Goal: Information Seeking & Learning: Learn about a topic

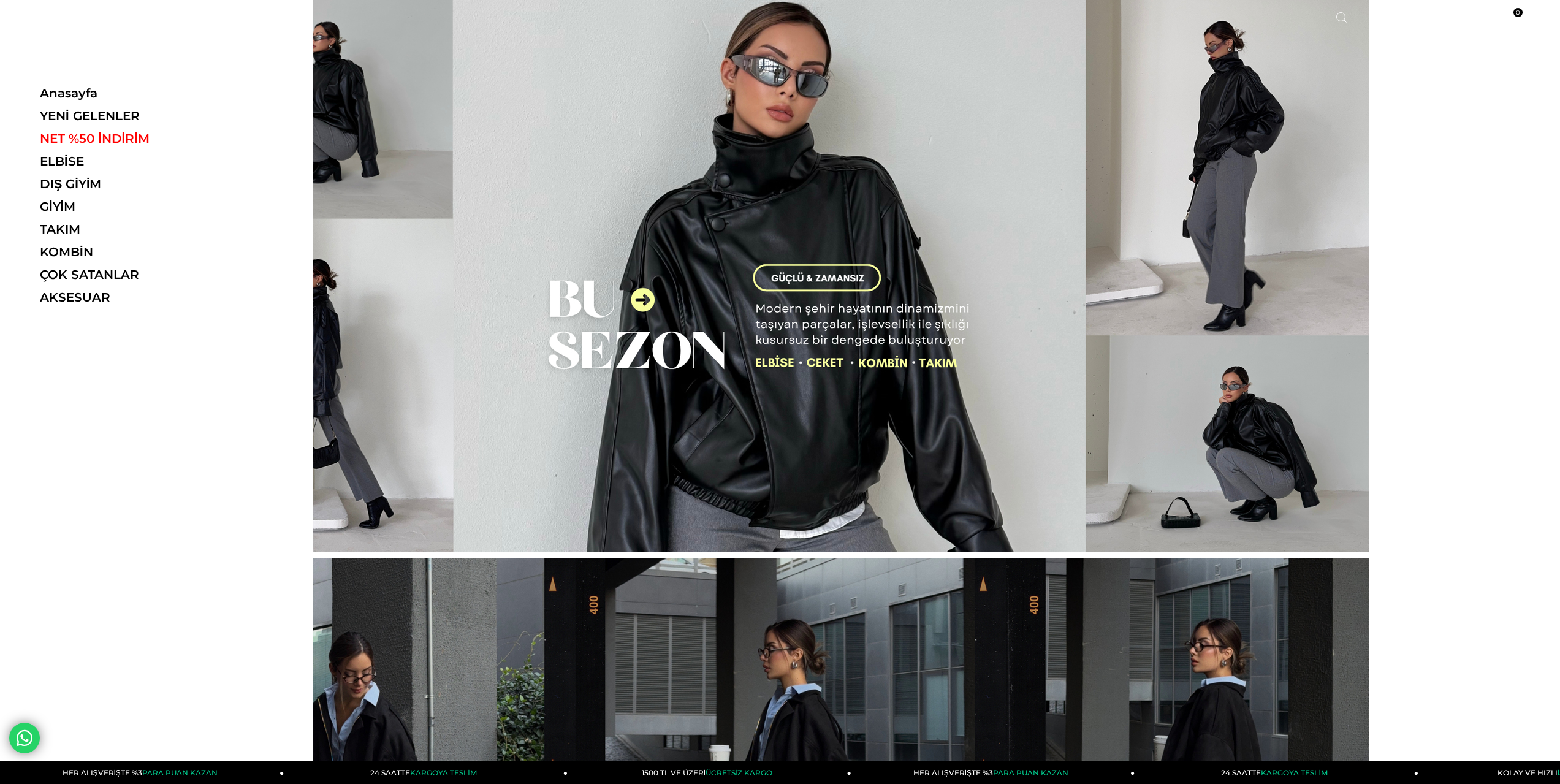
drag, startPoint x: 404, startPoint y: 332, endPoint x: 82, endPoint y: 442, distance: 340.3
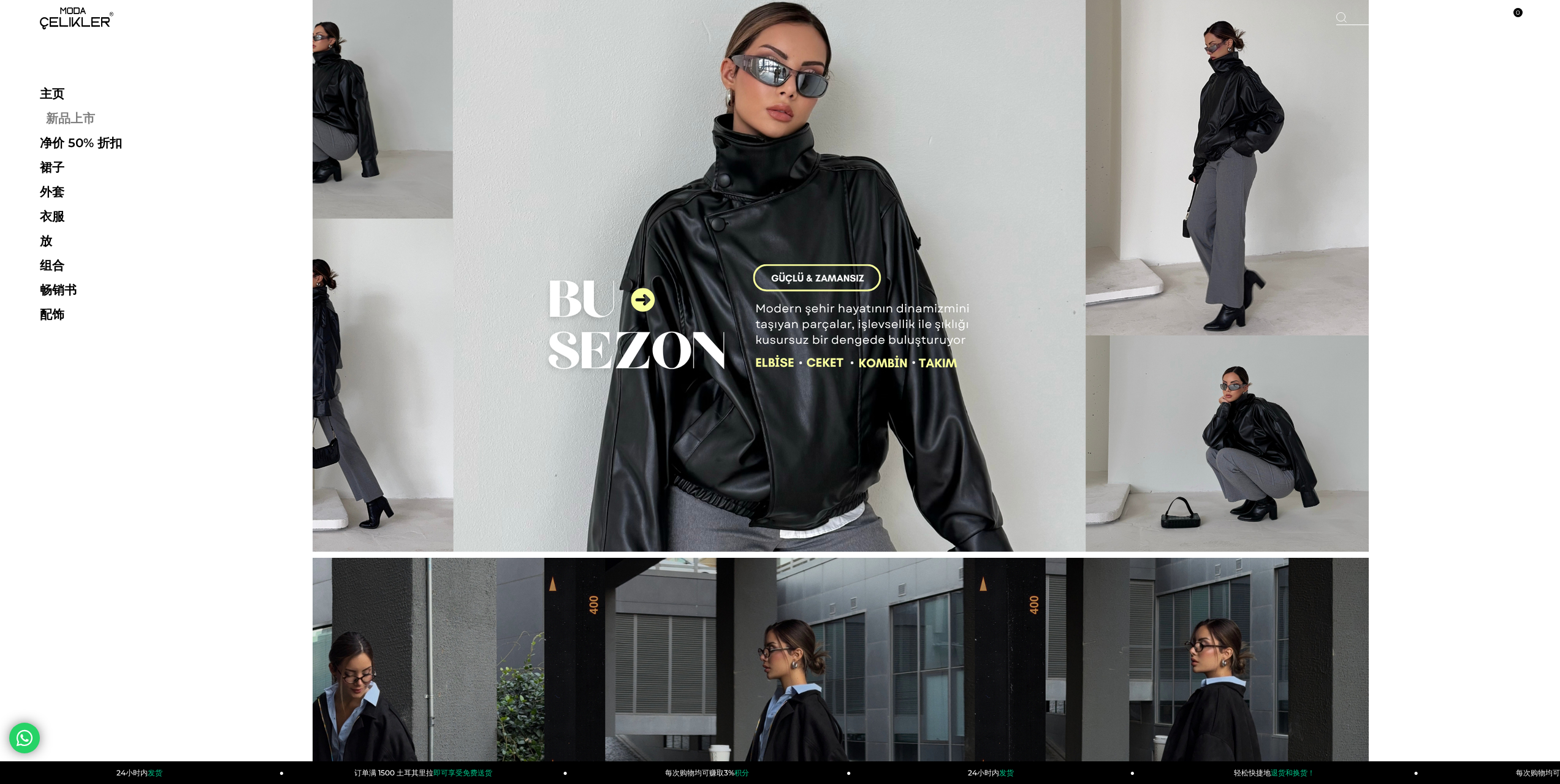
click at [68, 121] on font "新品上市" at bounding box center [70, 118] width 49 height 15
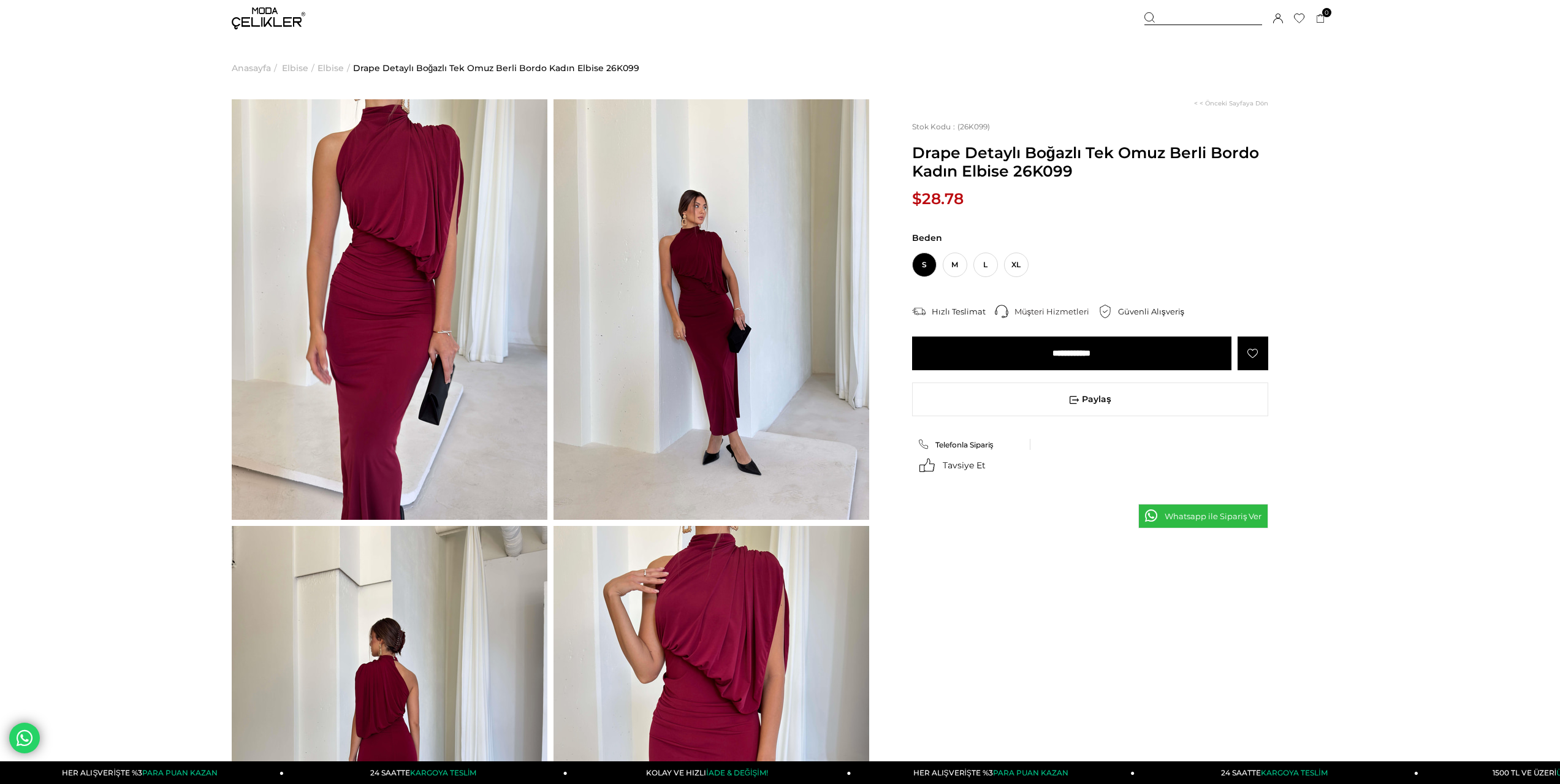
click at [428, 286] on img at bounding box center [389, 309] width 316 height 421
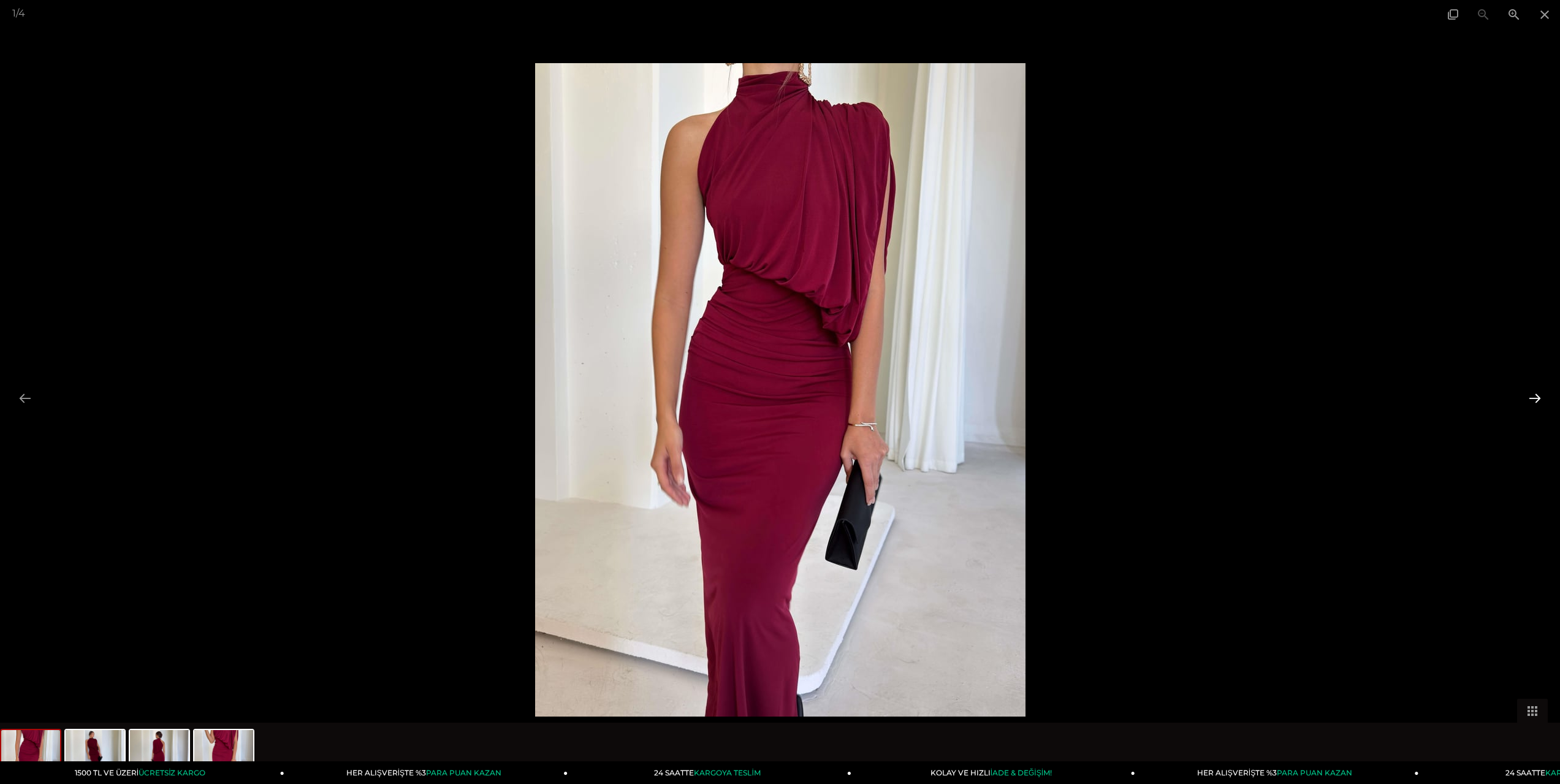
click at [1536, 404] on button at bounding box center [1535, 398] width 26 height 24
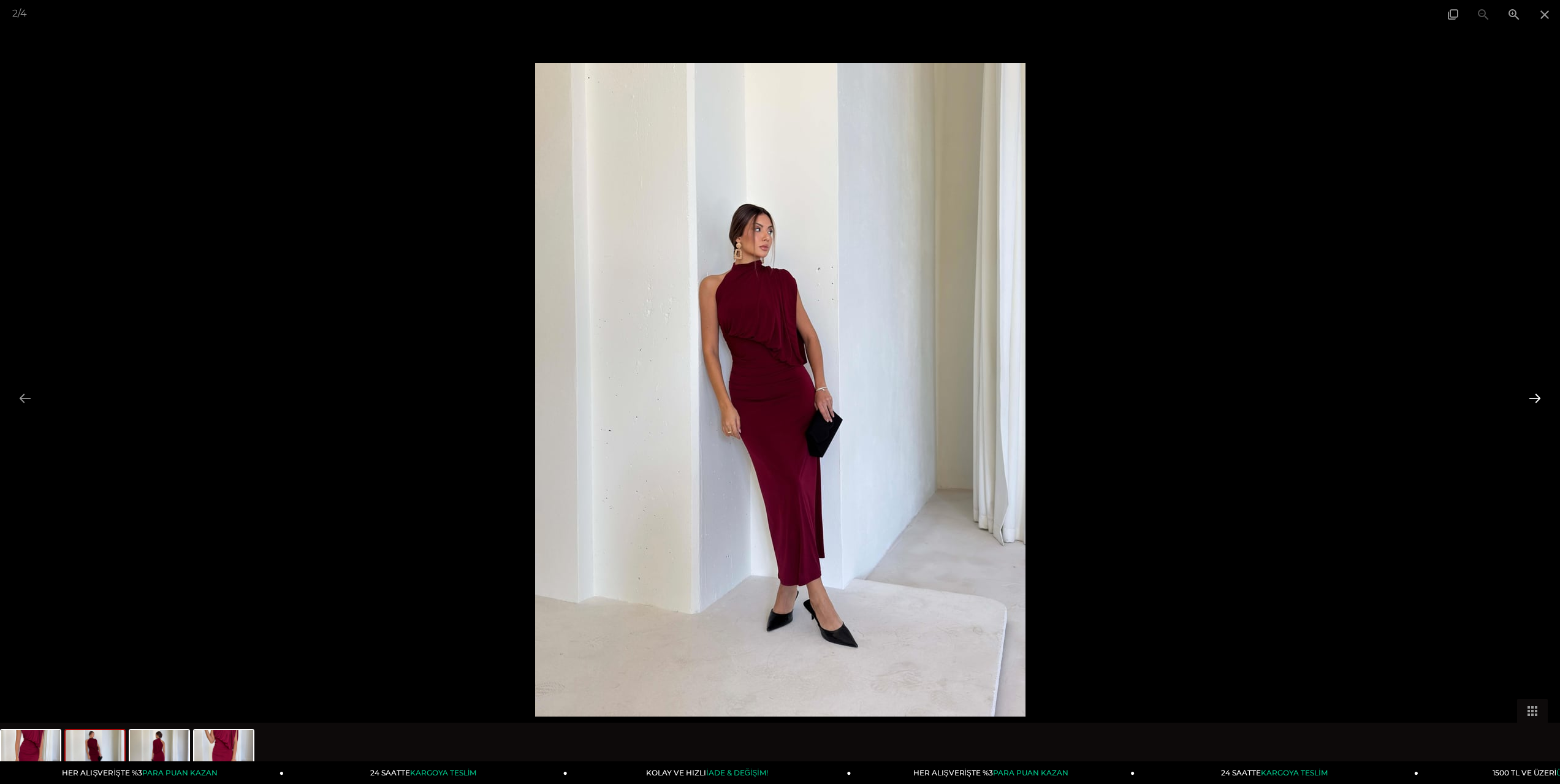
click at [1531, 395] on button at bounding box center [1535, 398] width 26 height 24
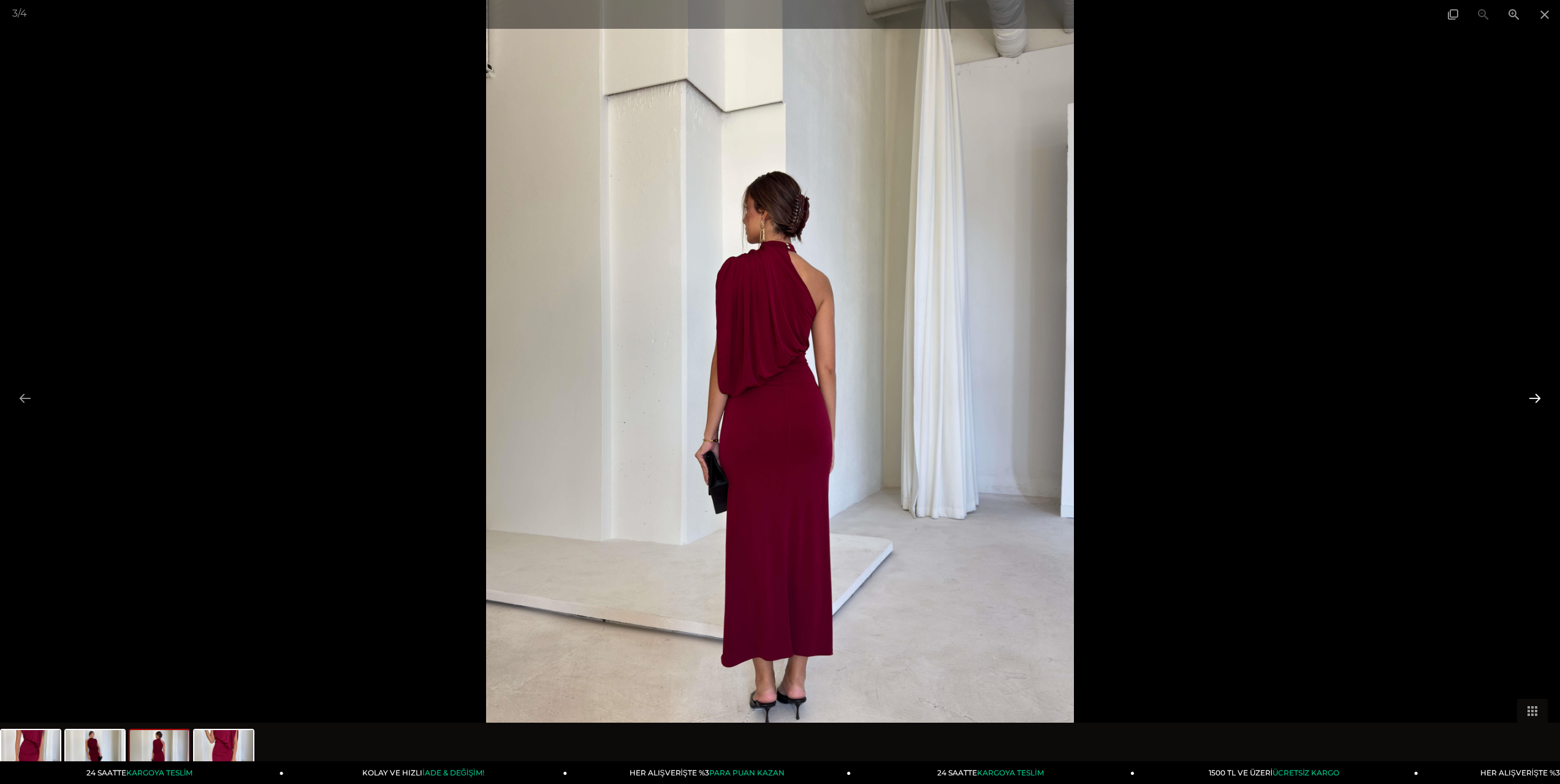
click at [1539, 398] on button at bounding box center [1535, 398] width 26 height 24
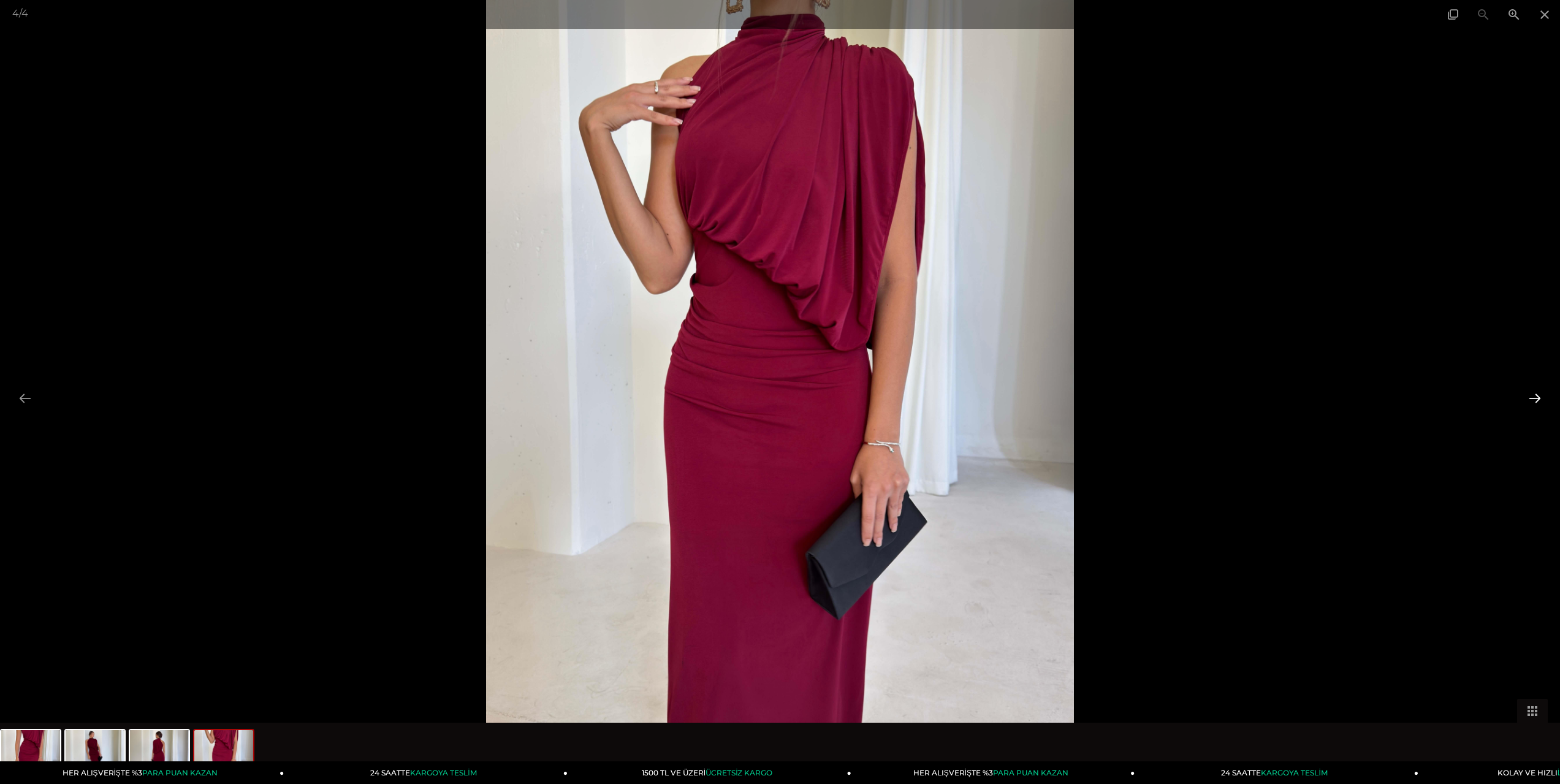
click at [1541, 401] on button at bounding box center [1535, 398] width 26 height 24
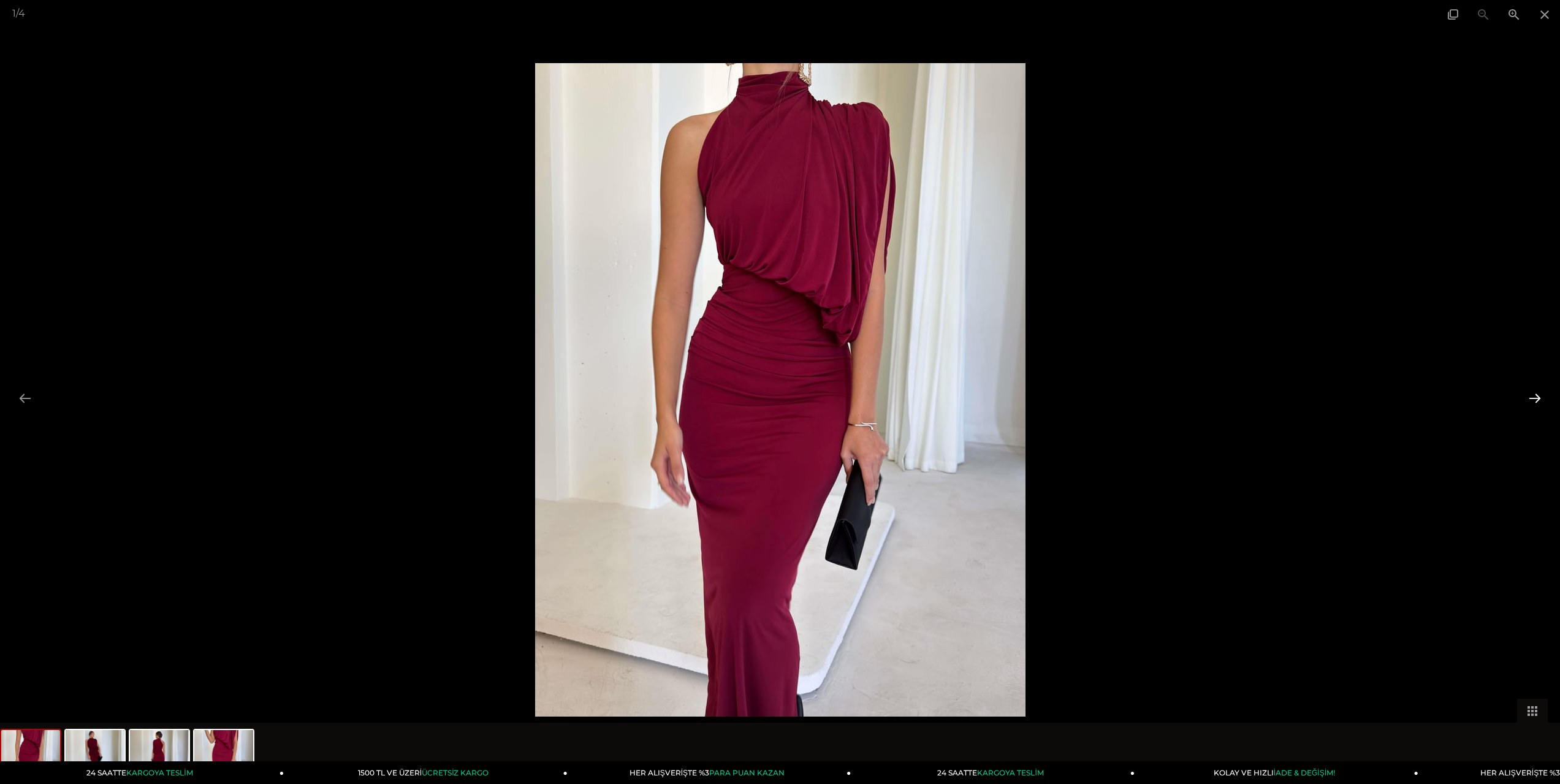
click at [1541, 398] on button at bounding box center [1535, 398] width 26 height 24
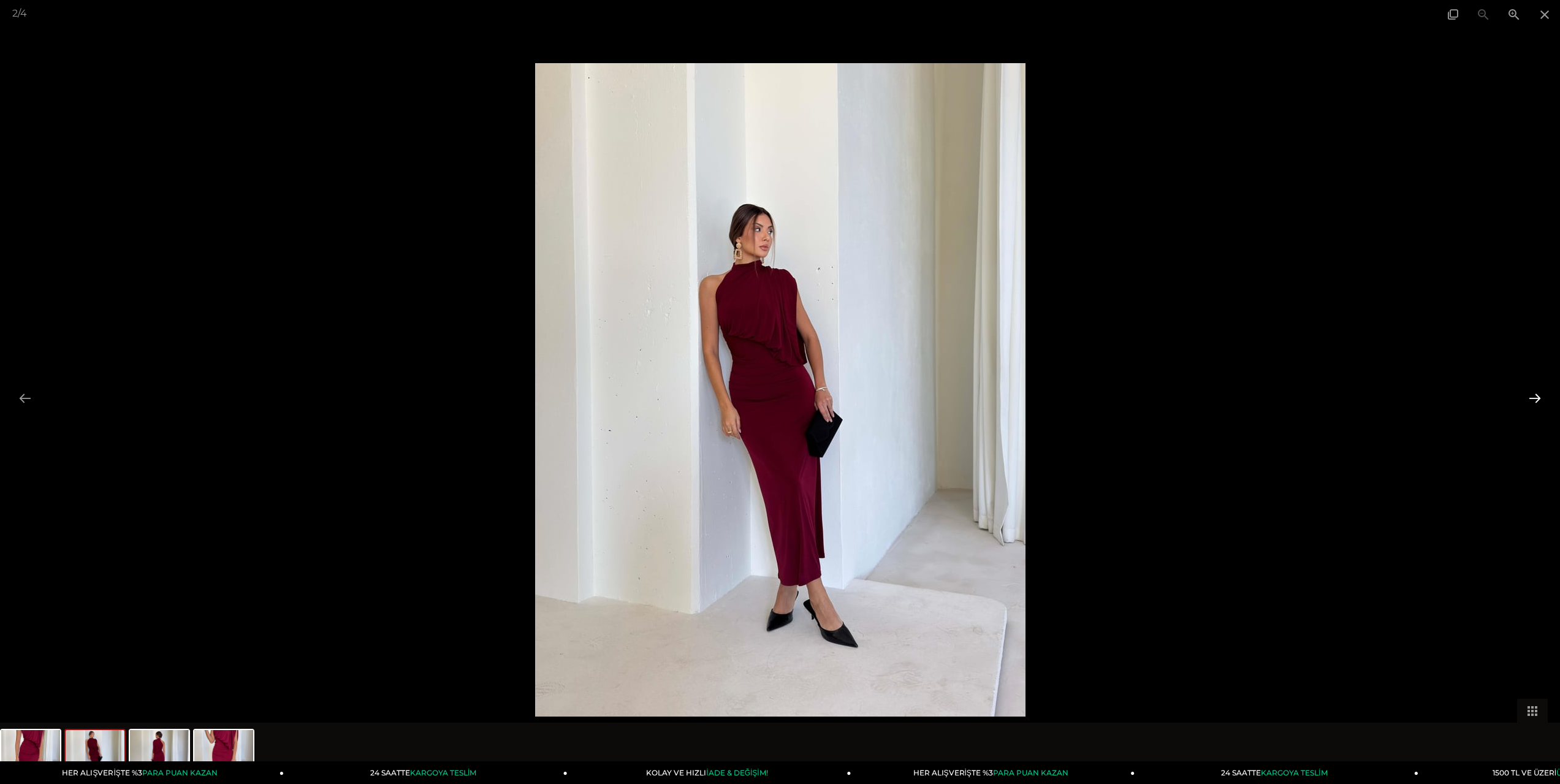
click at [1535, 392] on button at bounding box center [1535, 398] width 26 height 24
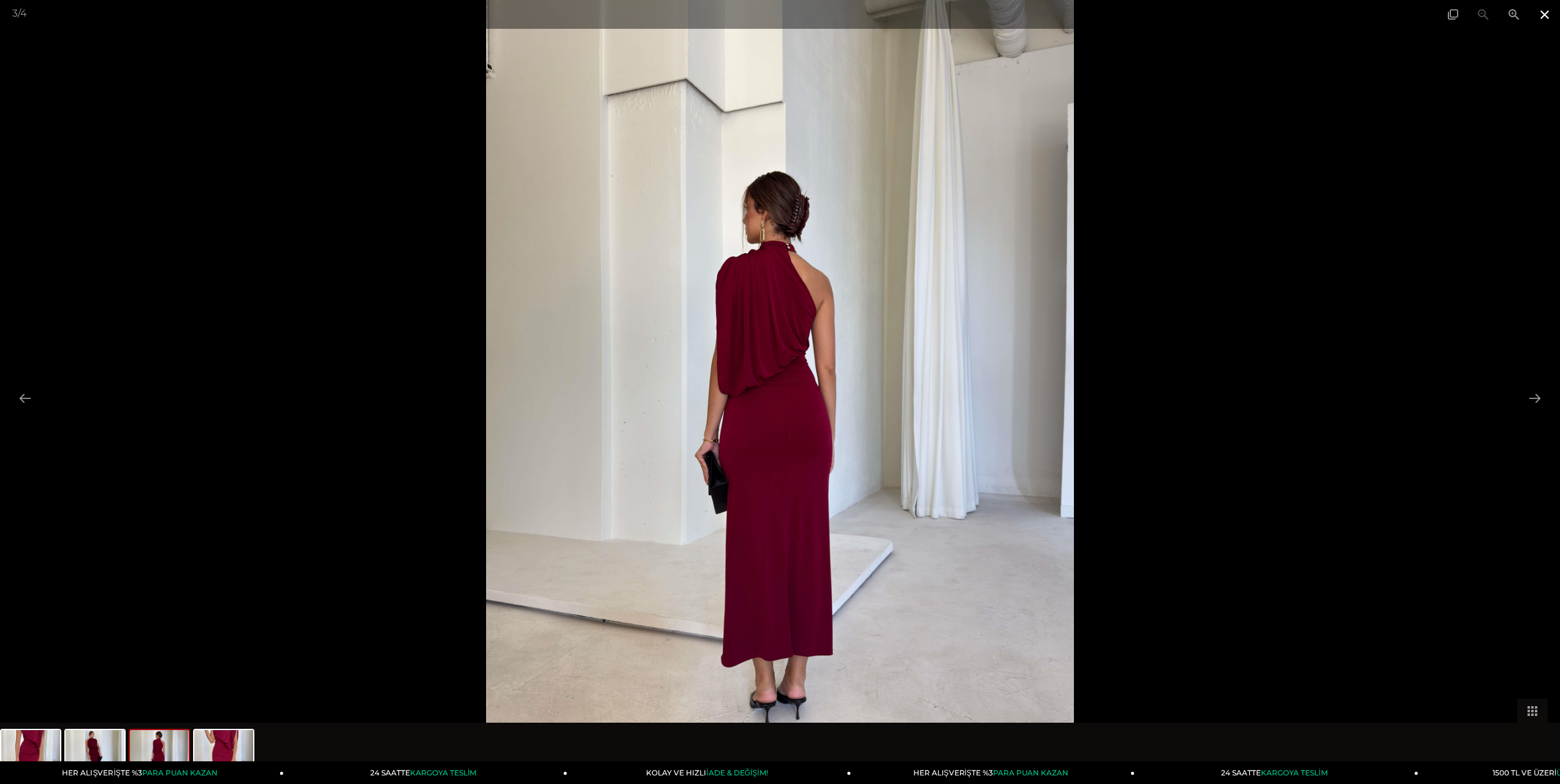
click at [1544, 17] on span at bounding box center [1545, 15] width 31 height 29
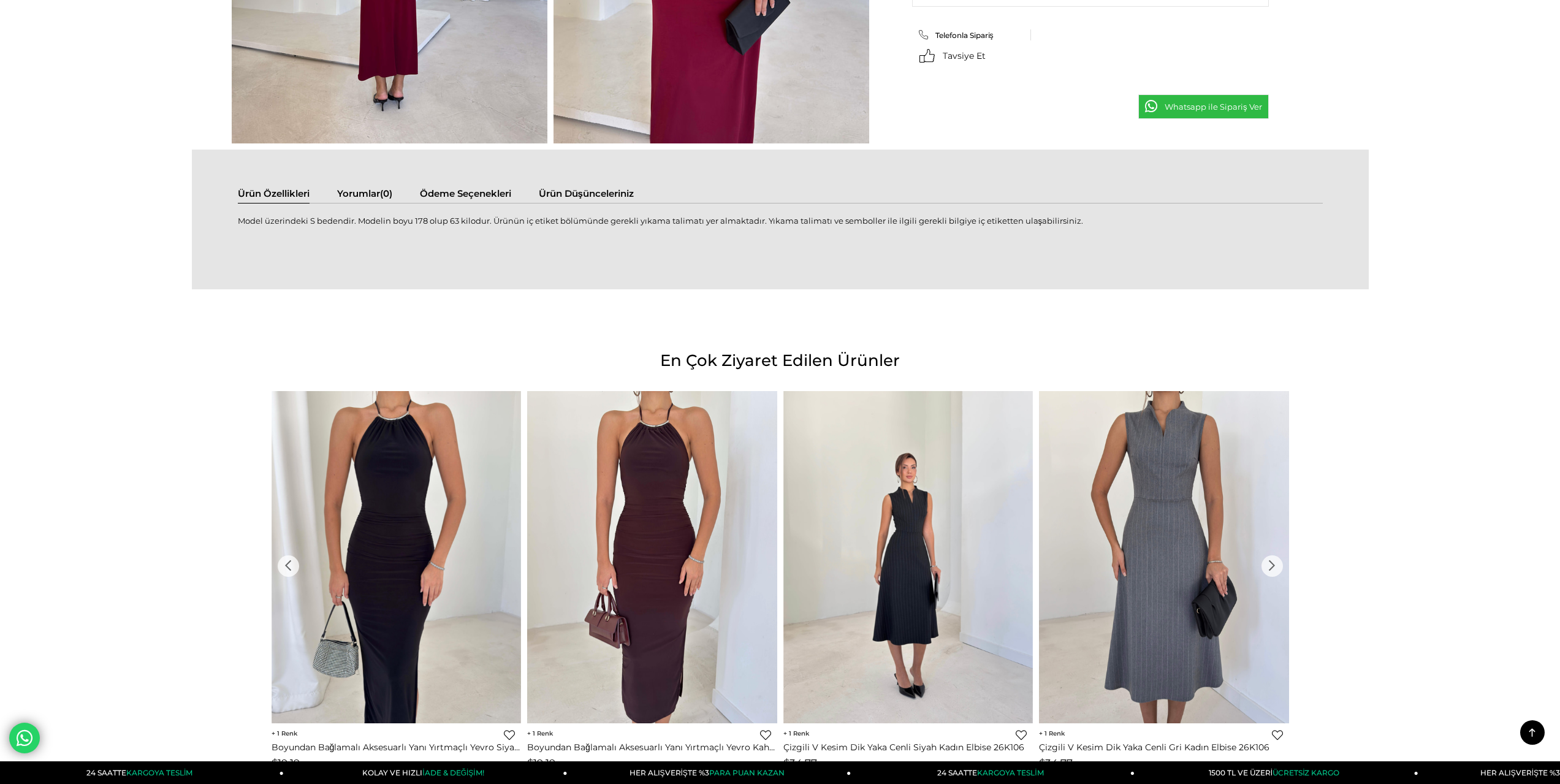
scroll to position [735, 0]
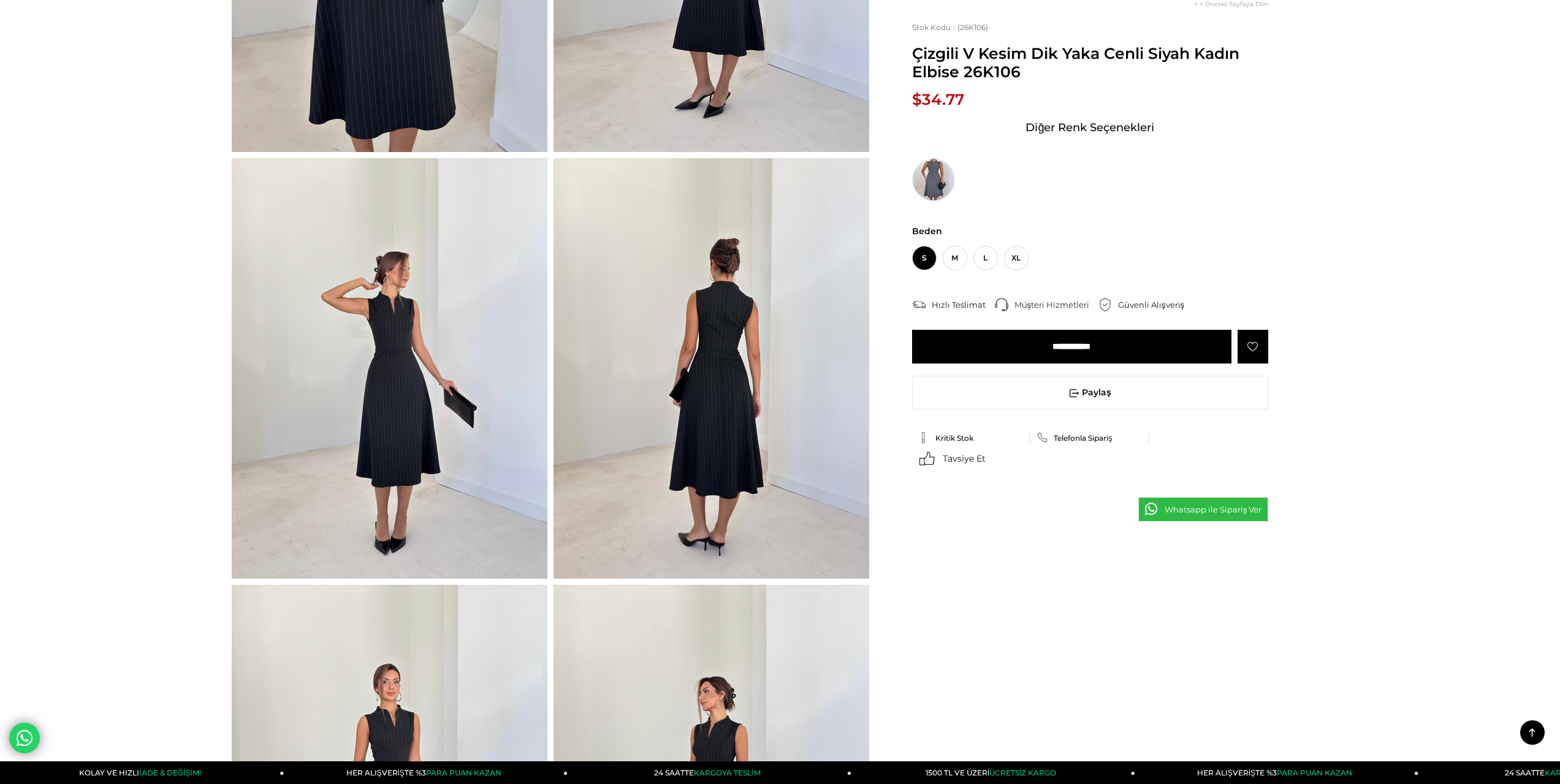
scroll to position [62, 0]
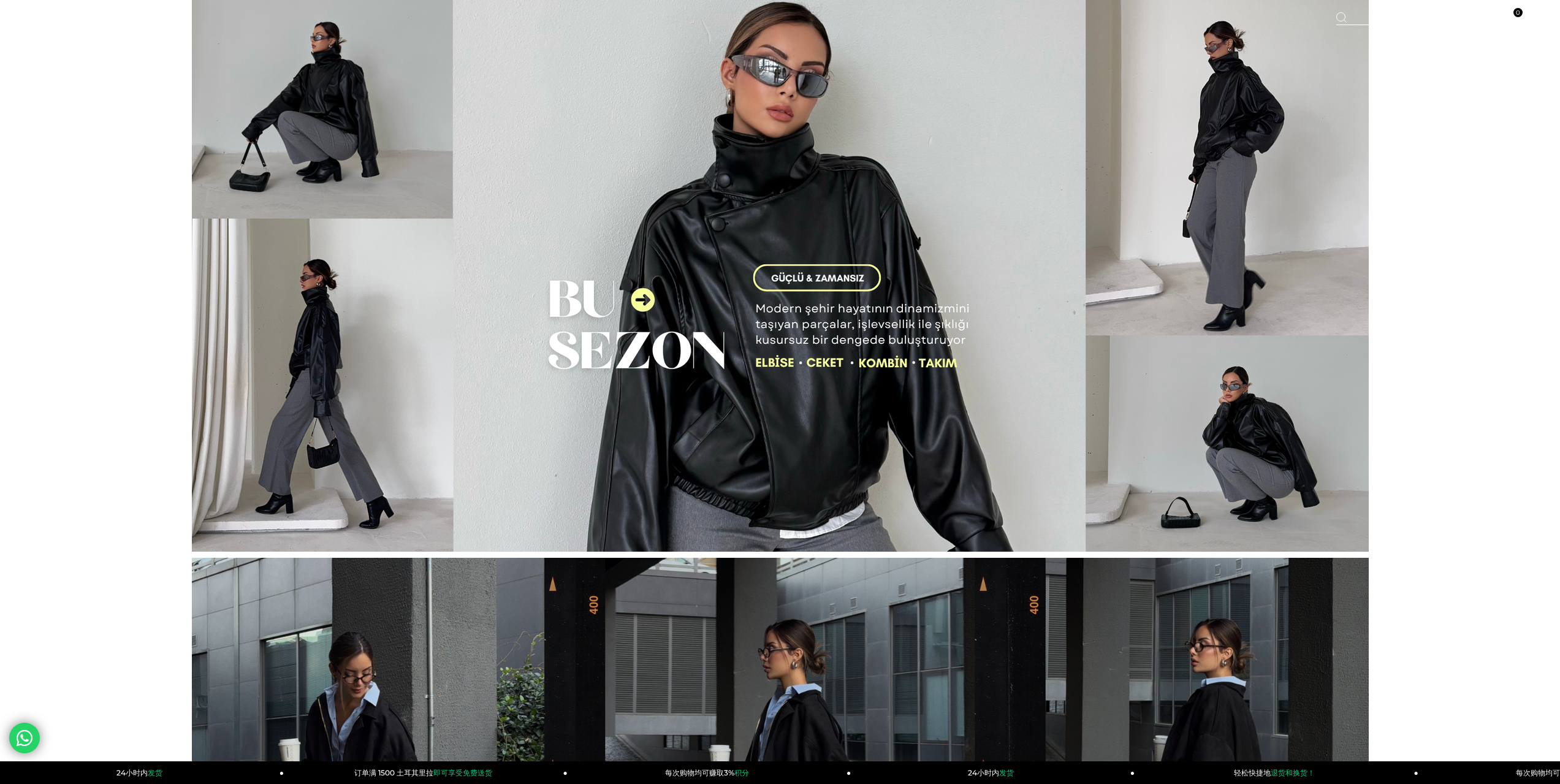
click at [820, 285] on img at bounding box center [780, 275] width 1177 height 551
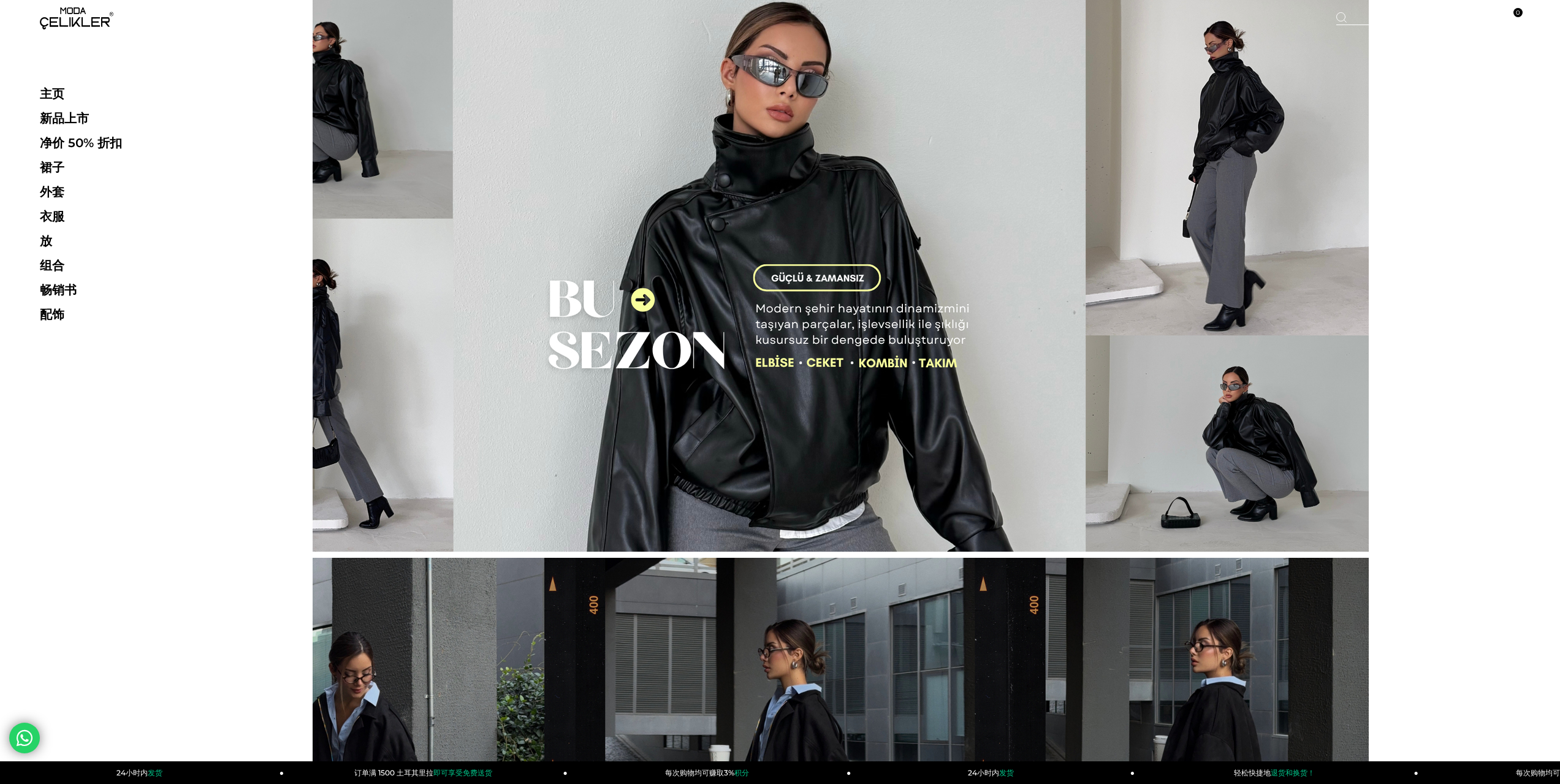
click at [50, 103] on ul "主页 新品上市 净价 50% 折扣 裙子 裙子 所有连衣裙 夏装 迷你连衣裙 花裙 白色连衣裙 婚纱 订婚礼服 承诺礼服" at bounding box center [124, 208] width 168 height 245
click at [51, 118] on font "新品上市" at bounding box center [70, 118] width 49 height 15
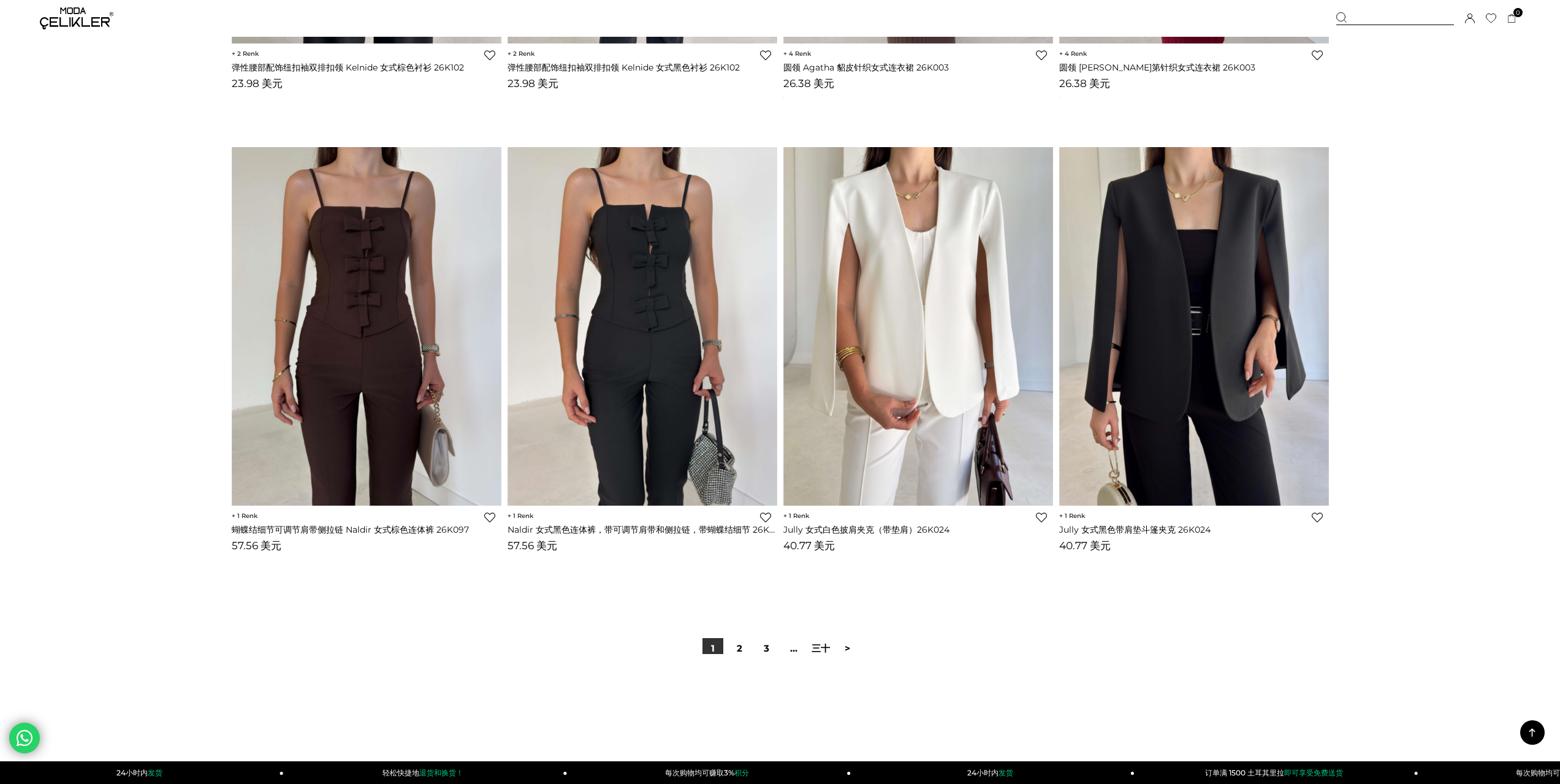
scroll to position [8885, 0]
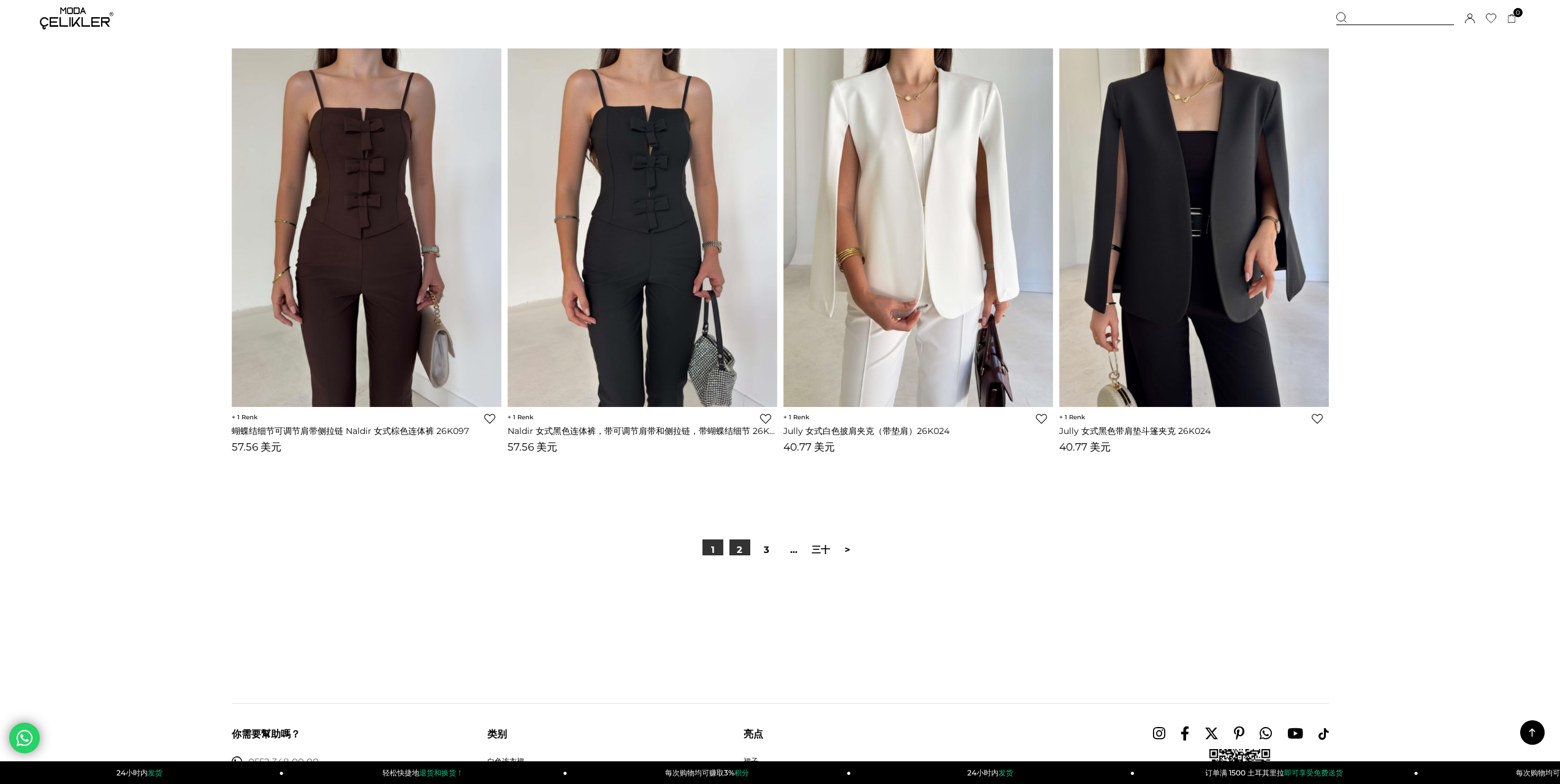
click at [740, 551] on font "2" at bounding box center [739, 550] width 5 height 12
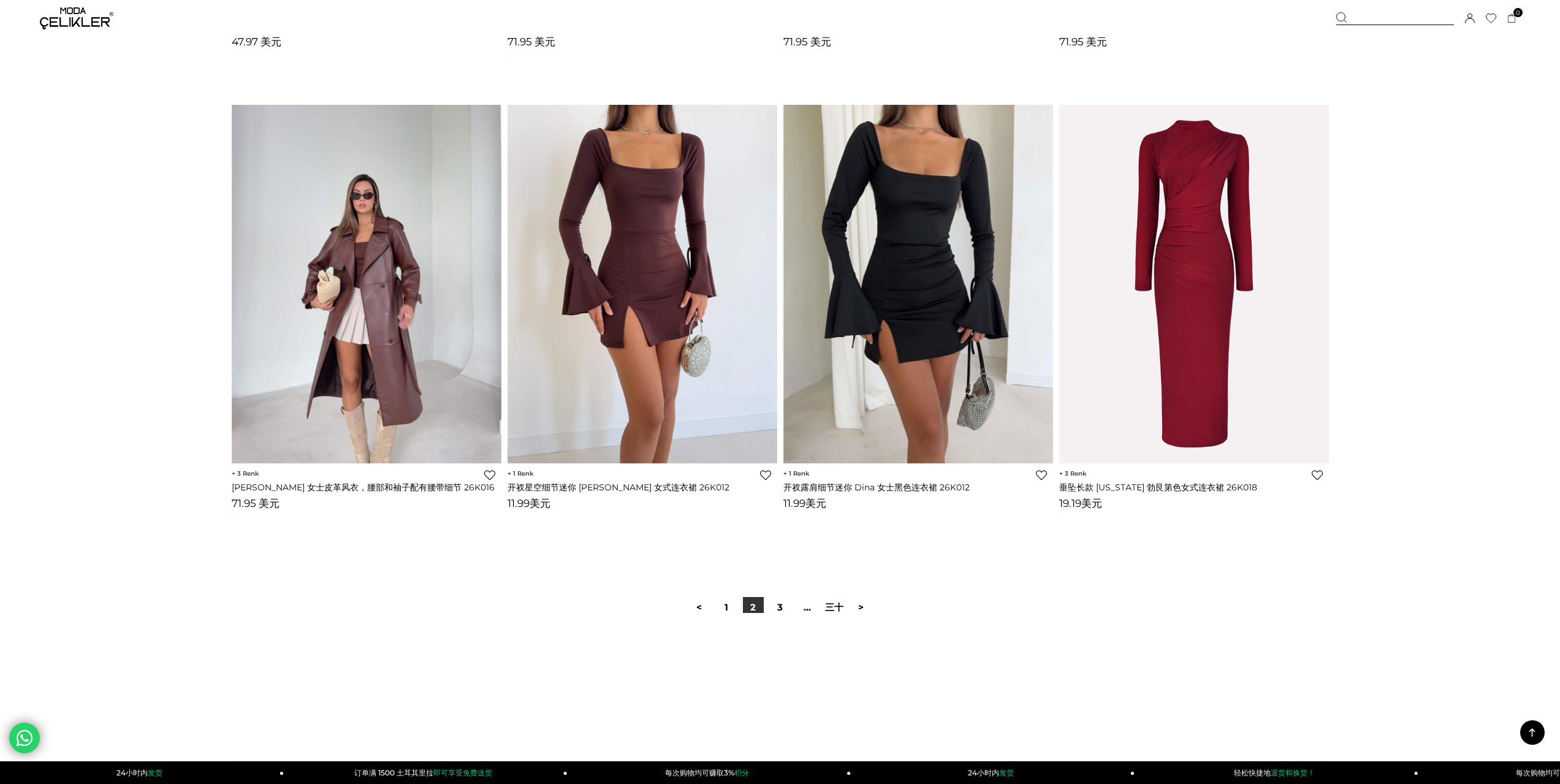
scroll to position [9069, 0]
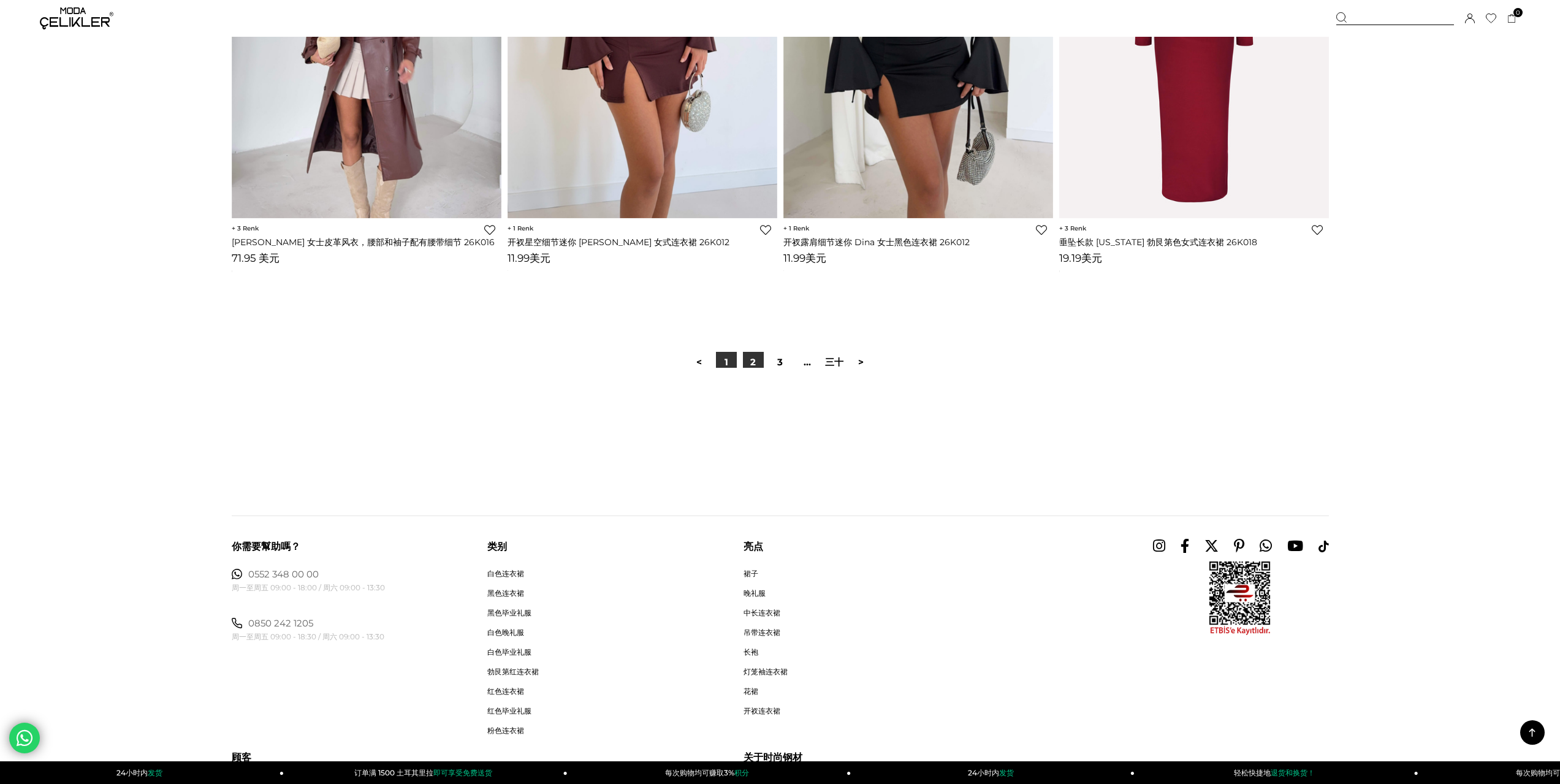
click at [728, 364] on link "1" at bounding box center [726, 362] width 21 height 21
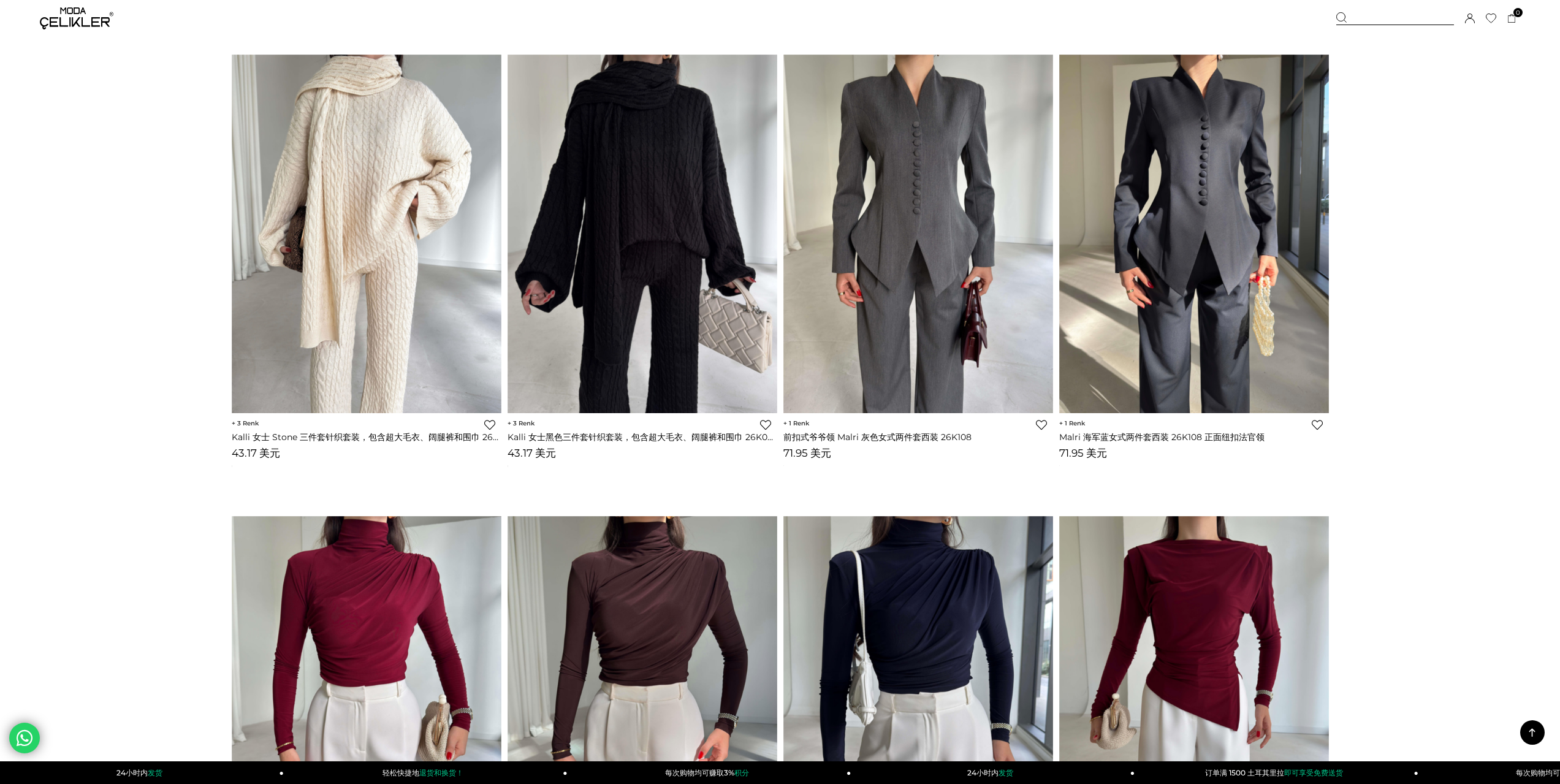
scroll to position [3125, 0]
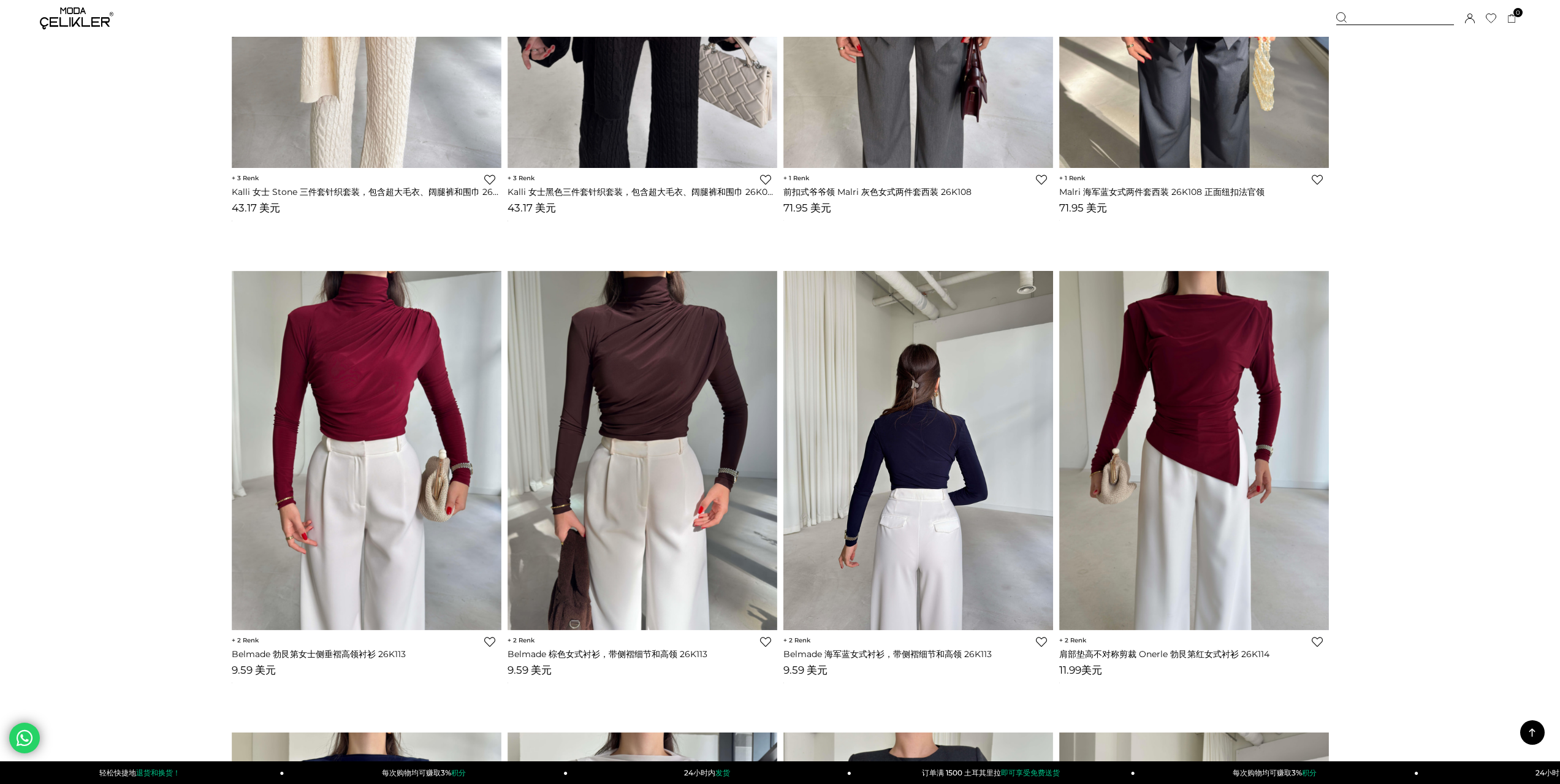
click at [960, 362] on img at bounding box center [918, 451] width 269 height 359
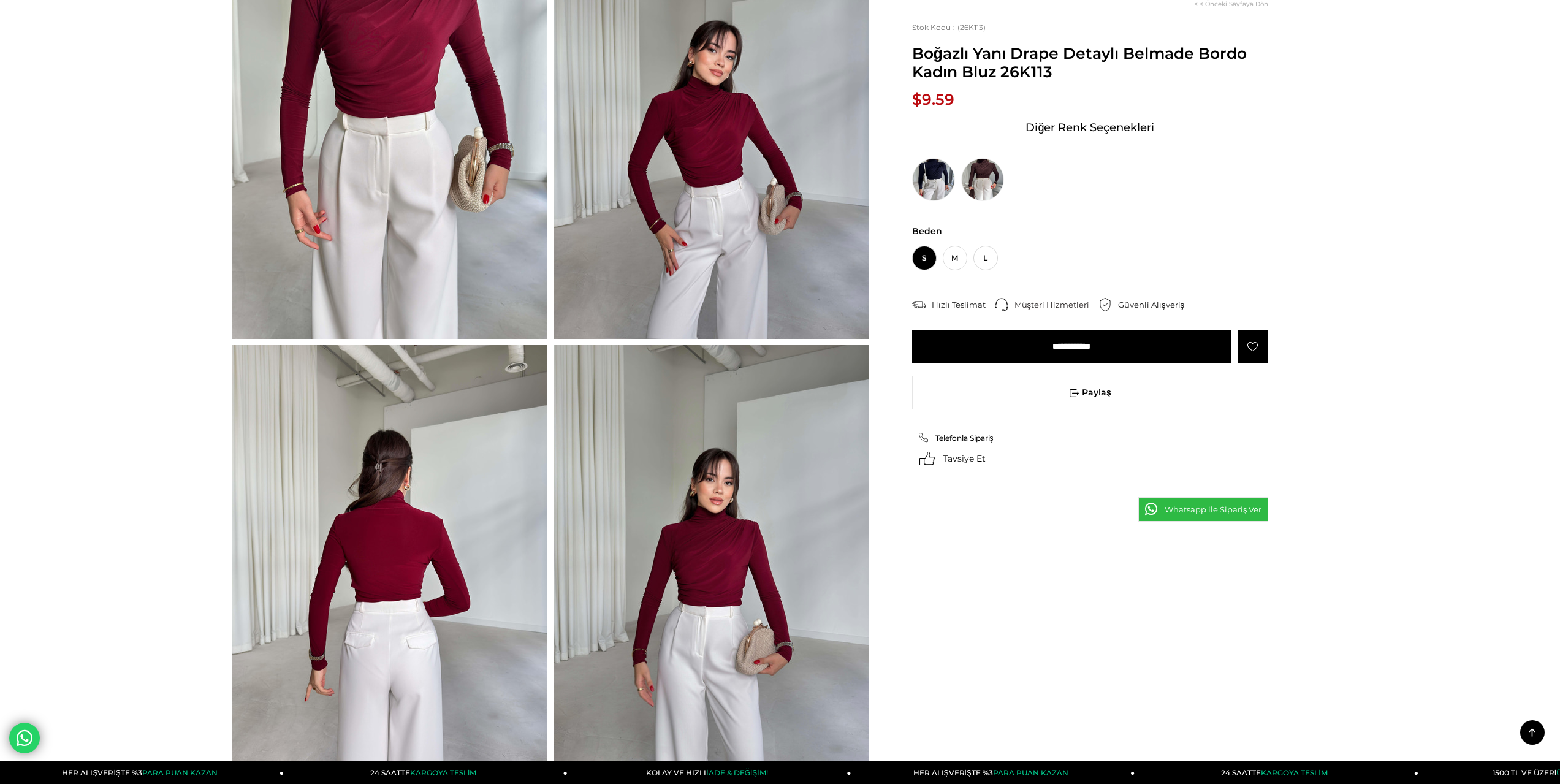
scroll to position [62, 0]
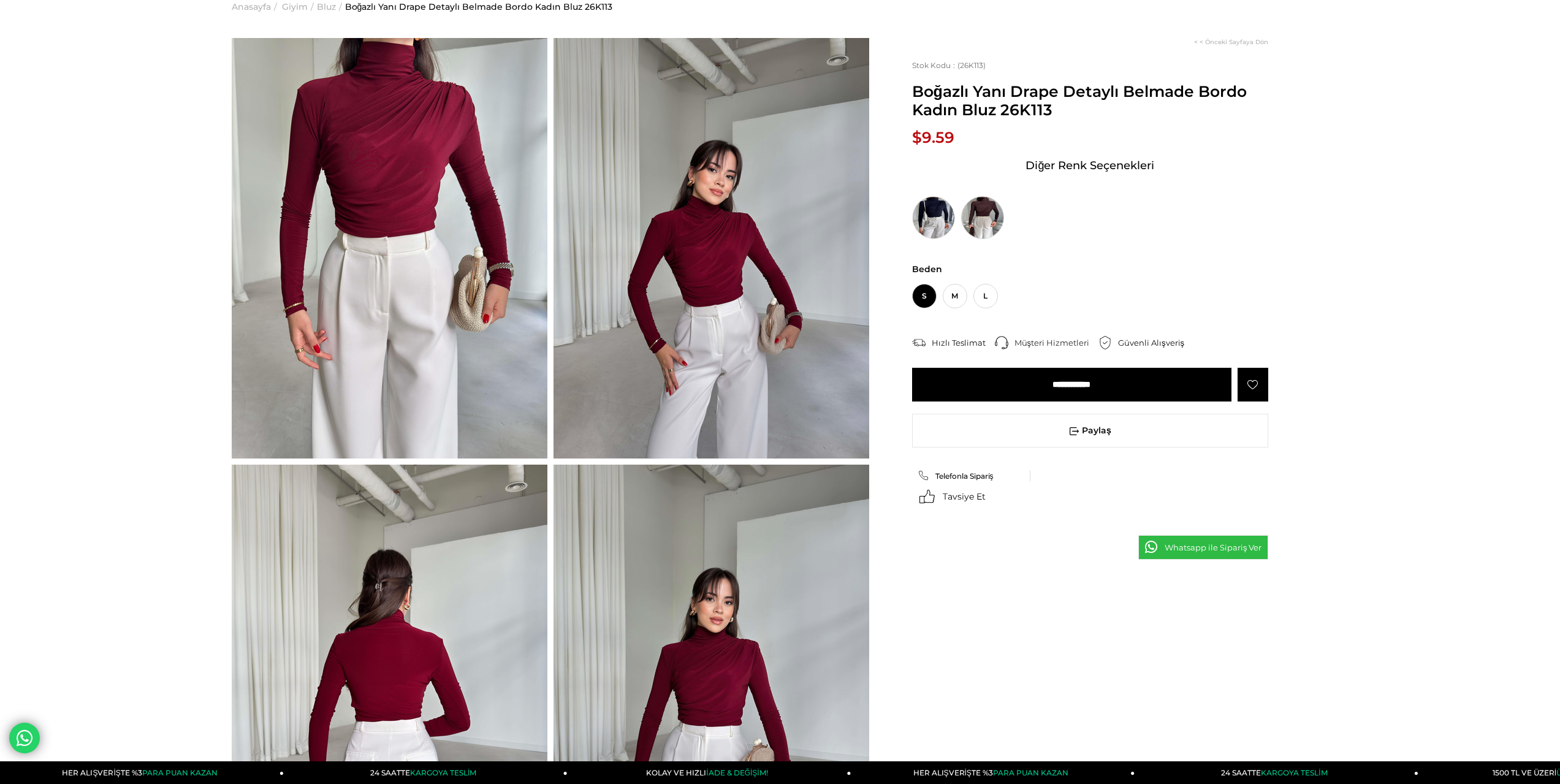
click at [994, 213] on img at bounding box center [983, 217] width 43 height 43
click at [984, 221] on img at bounding box center [983, 217] width 43 height 43
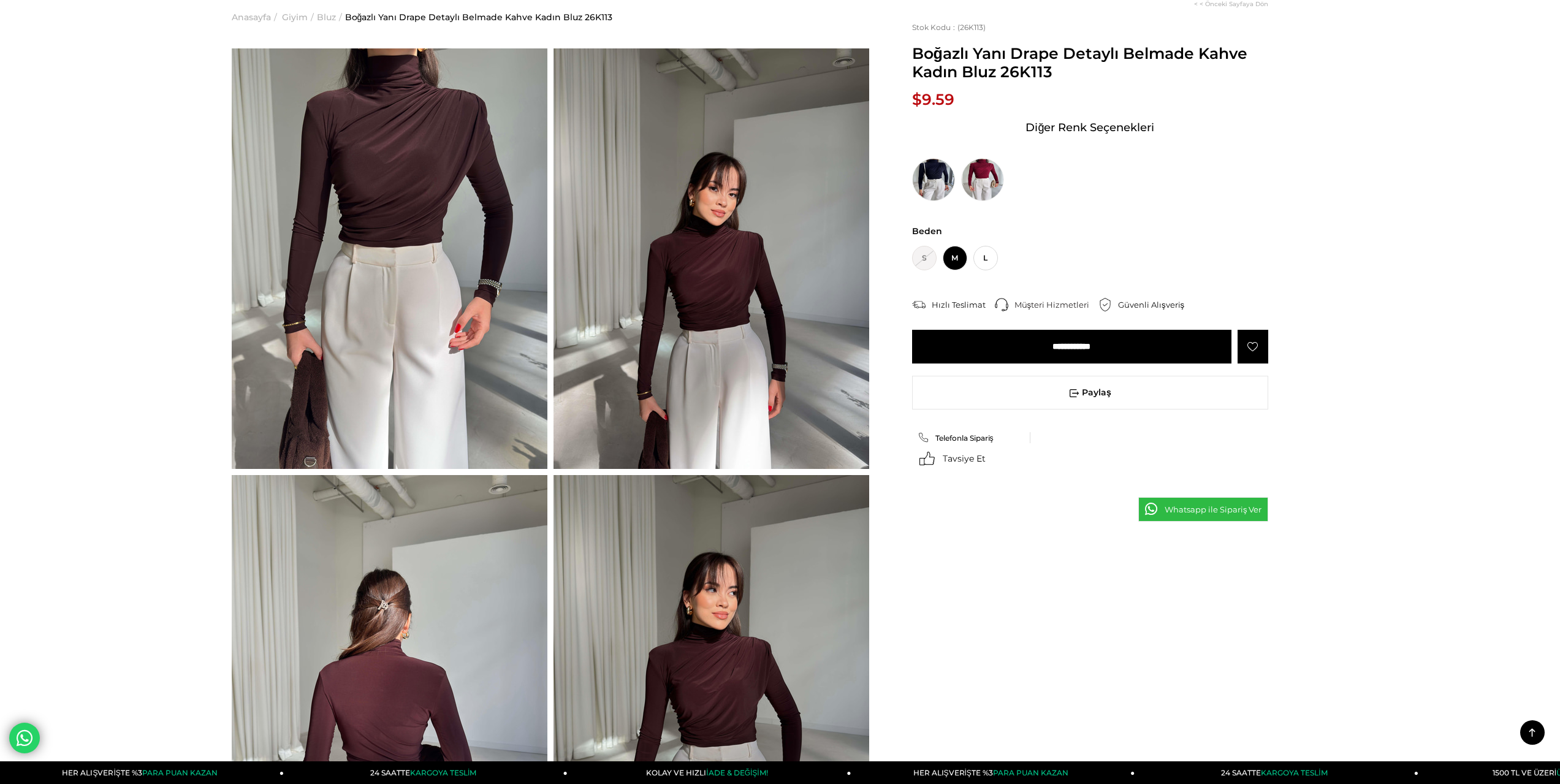
scroll to position [245, 0]
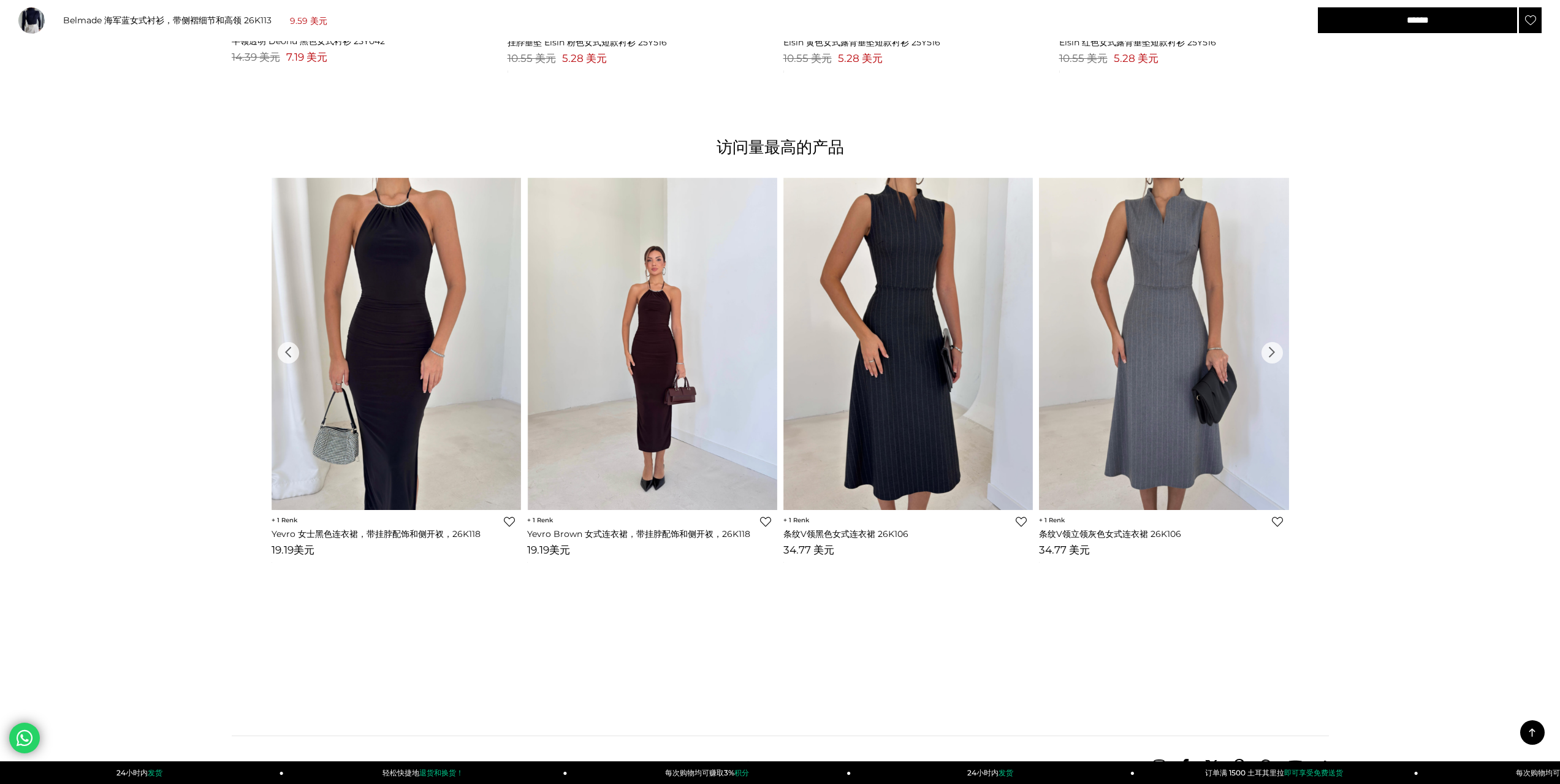
scroll to position [1716, 0]
